Goal: Task Accomplishment & Management: Use online tool/utility

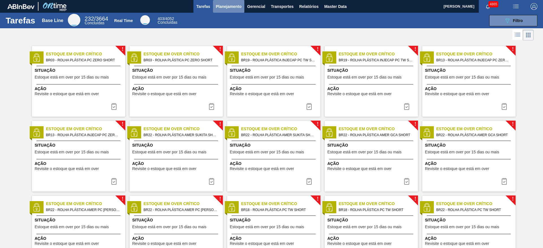
click at [235, 6] on span "Planejamento" at bounding box center [229, 6] width 26 height 7
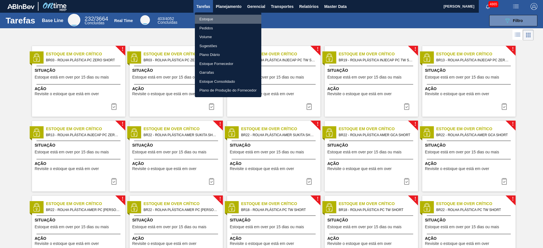
click at [222, 17] on li "Estoque" at bounding box center [228, 19] width 66 height 9
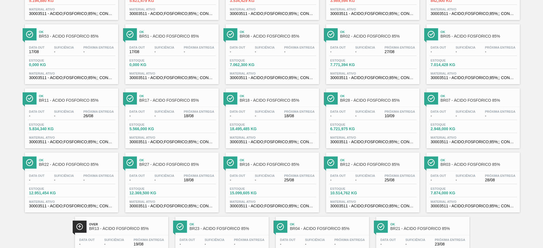
scroll to position [129, 0]
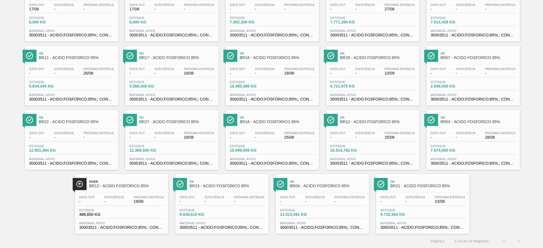
click at [93, 200] on span "-" at bounding box center [87, 202] width 16 height 4
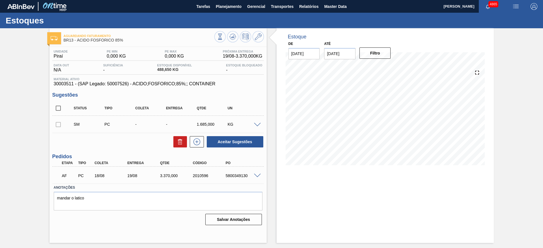
click at [258, 124] on span at bounding box center [257, 125] width 7 height 4
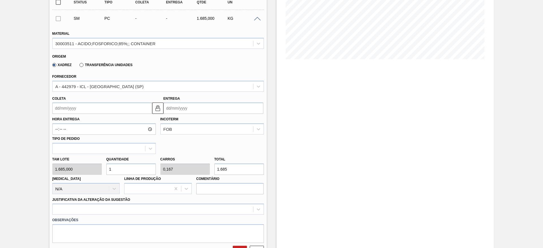
scroll to position [108, 0]
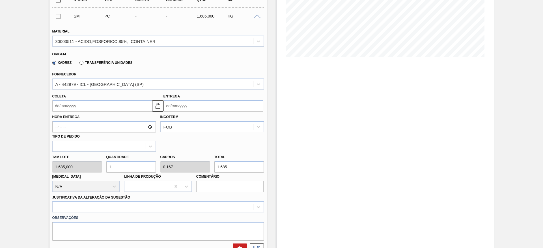
click at [233, 166] on input "1.685" at bounding box center [239, 167] width 50 height 11
type input "0,1"
type input "0,017"
type input "168"
type input "0,009"
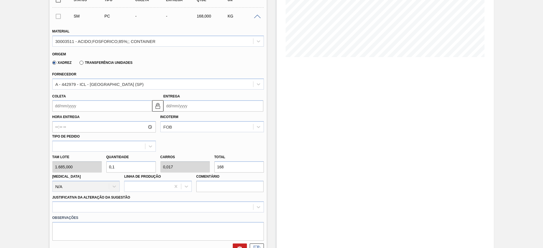
type input "0,002"
type input "16"
type input "0,095"
type input "0,016"
type input "160"
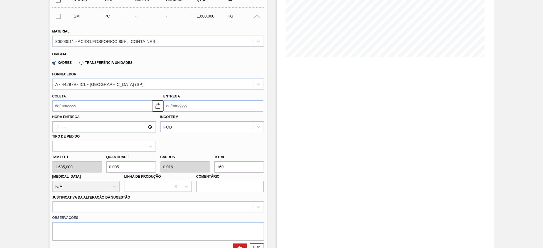
type input "0,95"
type input "0,158"
type input "1.600"
click at [95, 61] on label "Transferência Unidades" at bounding box center [106, 63] width 53 height 4
click at [79, 64] on input "Transferência Unidades" at bounding box center [79, 64] width 0 height 0
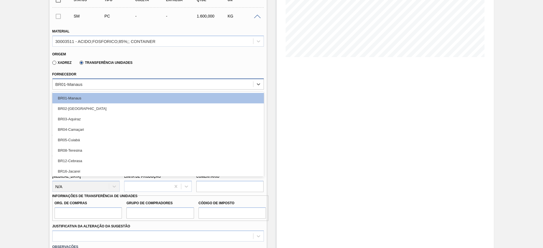
click at [96, 81] on div "BR01-Manaus" at bounding box center [153, 84] width 201 height 8
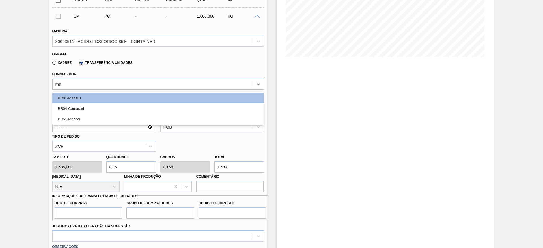
type input "mac"
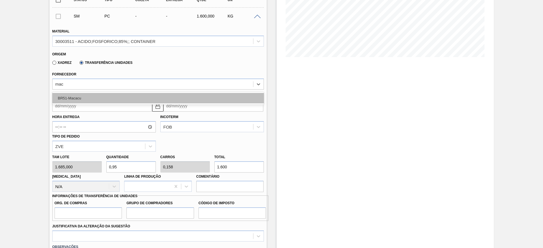
click at [99, 95] on div "BR51-Macacu" at bounding box center [158, 98] width 212 height 10
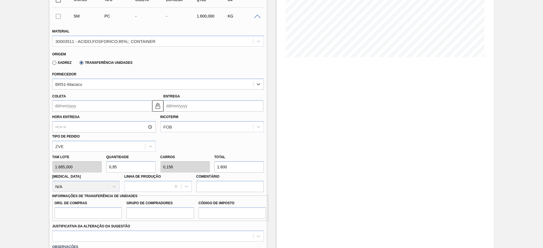
click at [98, 108] on input "Coleta" at bounding box center [102, 105] width 100 height 11
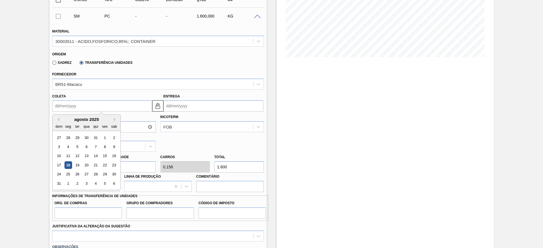
click at [70, 164] on div "18" at bounding box center [68, 166] width 8 height 8
type input "[DATE]"
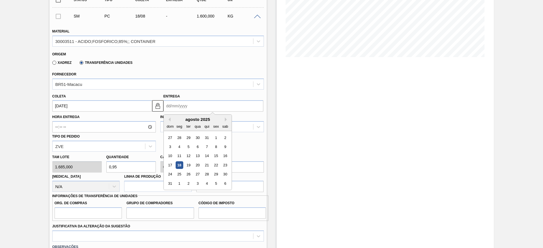
click at [179, 105] on input "Entrega" at bounding box center [214, 105] width 100 height 11
click at [177, 167] on div "18" at bounding box center [179, 166] width 8 height 8
type input "[DATE]"
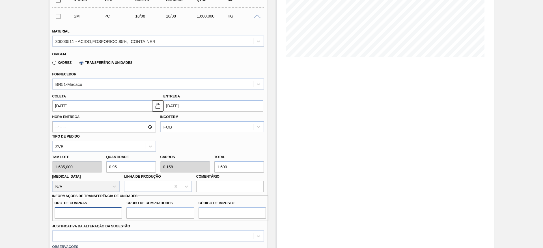
click at [107, 210] on input "Org. de Compras" at bounding box center [89, 213] width 68 height 11
type input "BR00"
click at [153, 214] on input "Grupo de Compradores" at bounding box center [160, 213] width 68 height 11
type input "A01"
click at [209, 210] on input "Código de Imposto" at bounding box center [233, 213] width 68 height 11
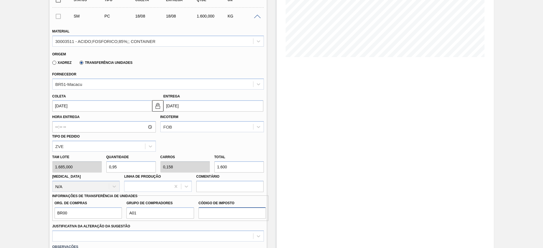
type input "I1"
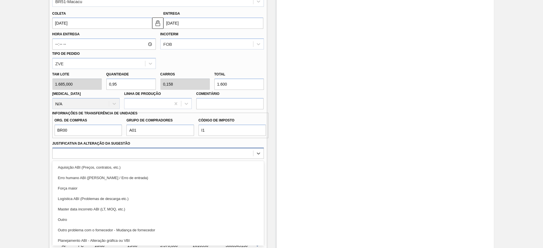
click at [229, 159] on div "option Outro problema com o fornecedor - Mudança de fornecedor focused, 7 of 18…" at bounding box center [158, 153] width 212 height 11
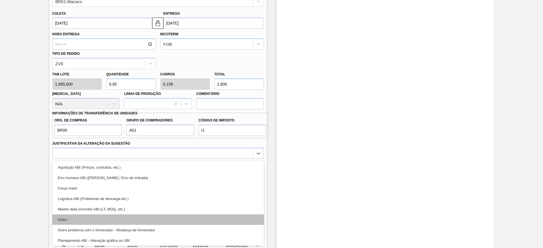
click at [224, 221] on div "Outro" at bounding box center [158, 220] width 212 height 10
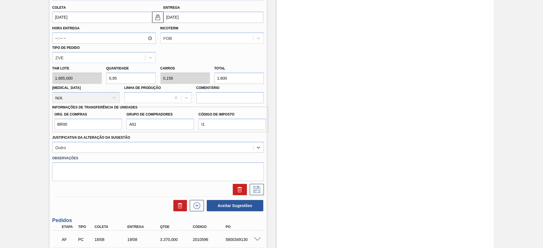
scroll to position [203, 0]
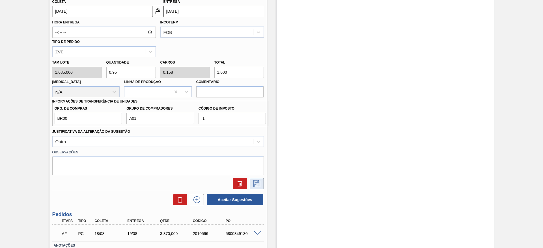
click at [255, 183] on icon at bounding box center [256, 184] width 9 height 7
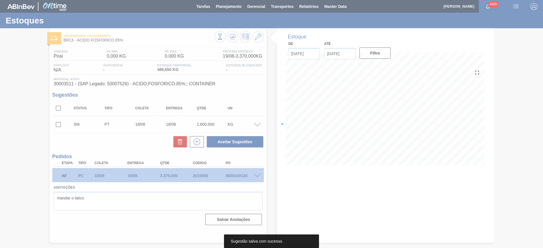
scroll to position [0, 0]
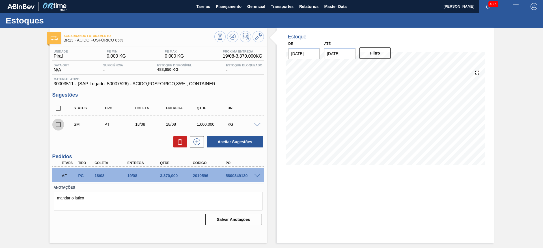
click at [59, 123] on input "checkbox" at bounding box center [58, 125] width 12 height 12
click at [252, 138] on button "Aceitar Sugestões" at bounding box center [235, 141] width 57 height 11
checkbox input "false"
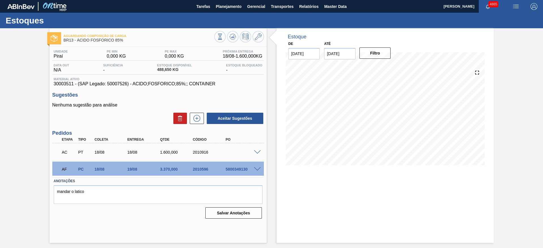
click at [258, 152] on span at bounding box center [257, 153] width 7 height 4
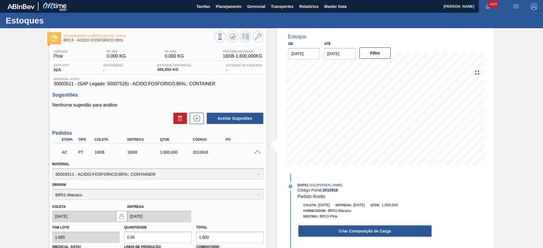
click at [365, 229] on button "Criar Composição de Carga" at bounding box center [364, 231] width 133 height 11
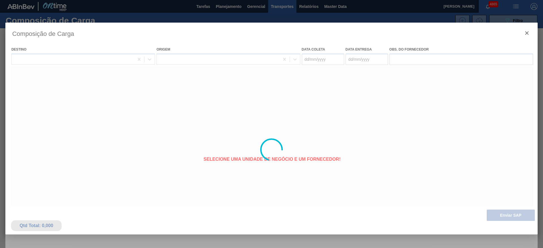
type coleta "[DATE]"
type entrega "[DATE]"
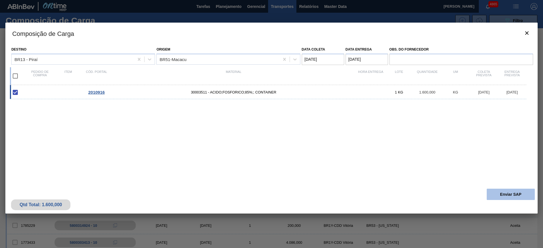
click at [527, 196] on button "Enviar SAP" at bounding box center [511, 194] width 48 height 11
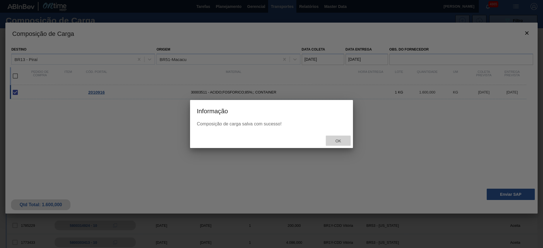
click at [338, 145] on div "Ok" at bounding box center [338, 141] width 25 height 10
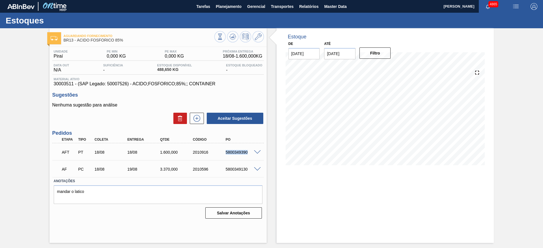
drag, startPoint x: 224, startPoint y: 150, endPoint x: 254, endPoint y: 154, distance: 31.2
click at [254, 154] on div "AFT PT 18/08 18/08 1.600,000 2010916 5800349390" at bounding box center [156, 151] width 197 height 11
copy div "5800349390"
